Goal: Find specific page/section: Find specific page/section

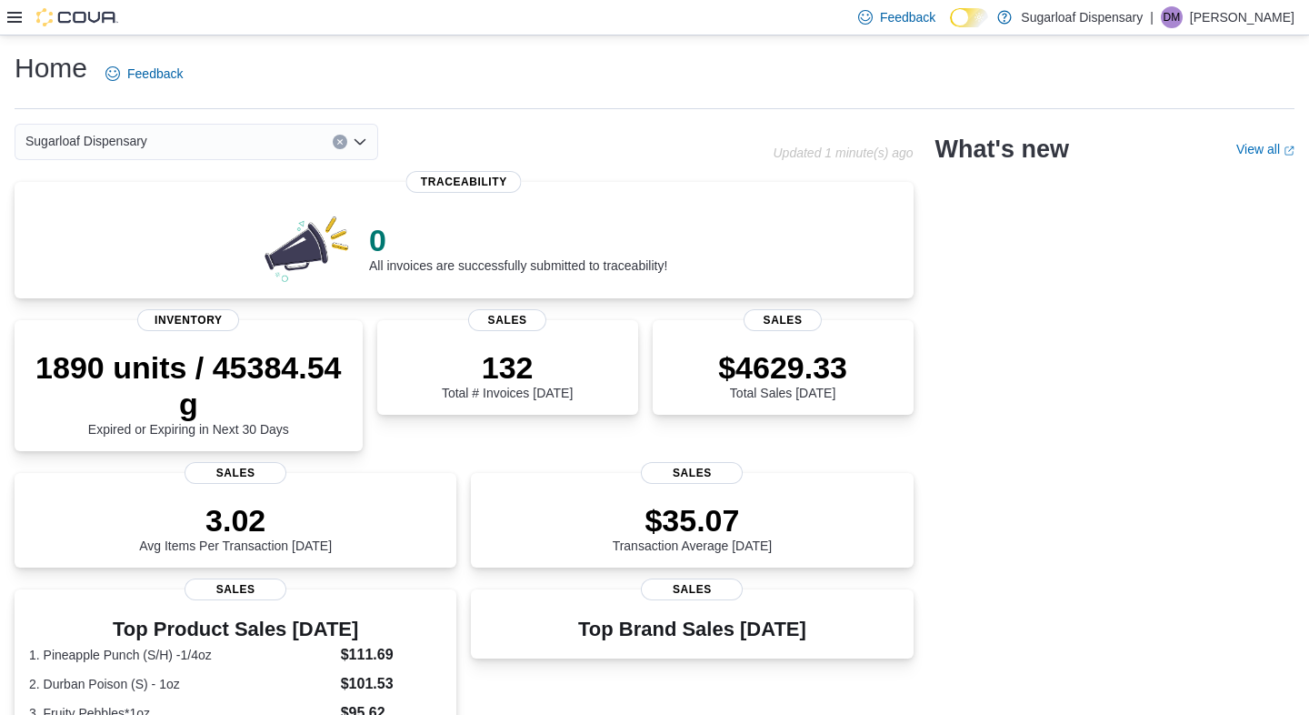
click at [6, 15] on div "Feedback Dark Mode Sugarloaf Dispensary | [PERSON_NAME]" at bounding box center [654, 17] width 1309 height 35
click at [13, 17] on icon at bounding box center [14, 17] width 15 height 11
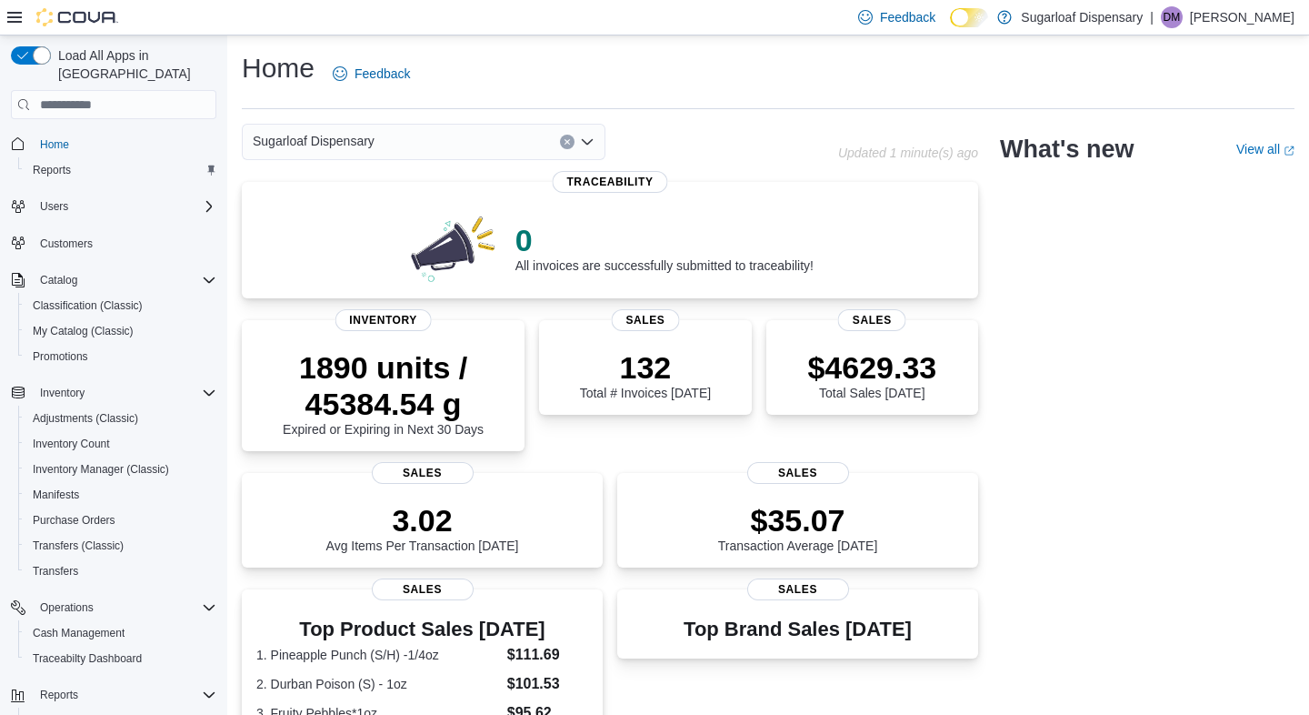
click at [605, 138] on div "Sugarloaf Dispensary" at bounding box center [424, 142] width 364 height 36
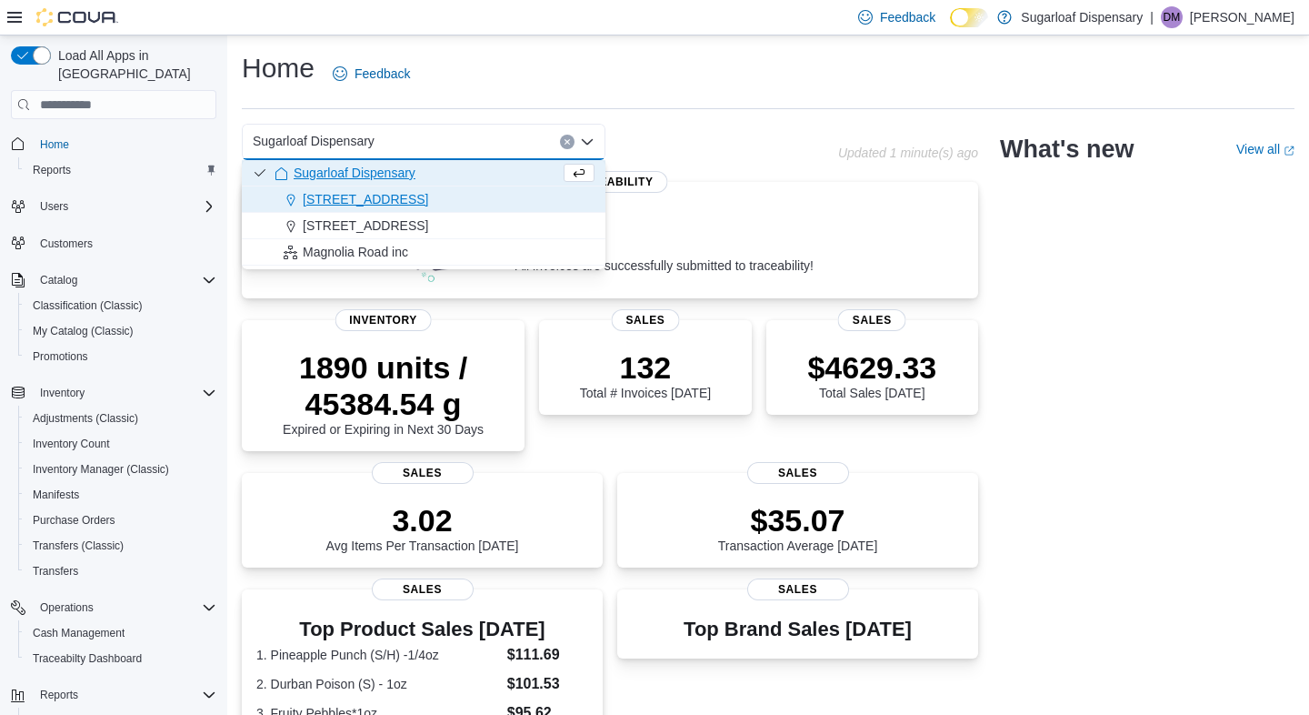
click at [379, 200] on span "[STREET_ADDRESS]" at bounding box center [365, 199] width 125 height 18
